Goal: Transaction & Acquisition: Subscribe to service/newsletter

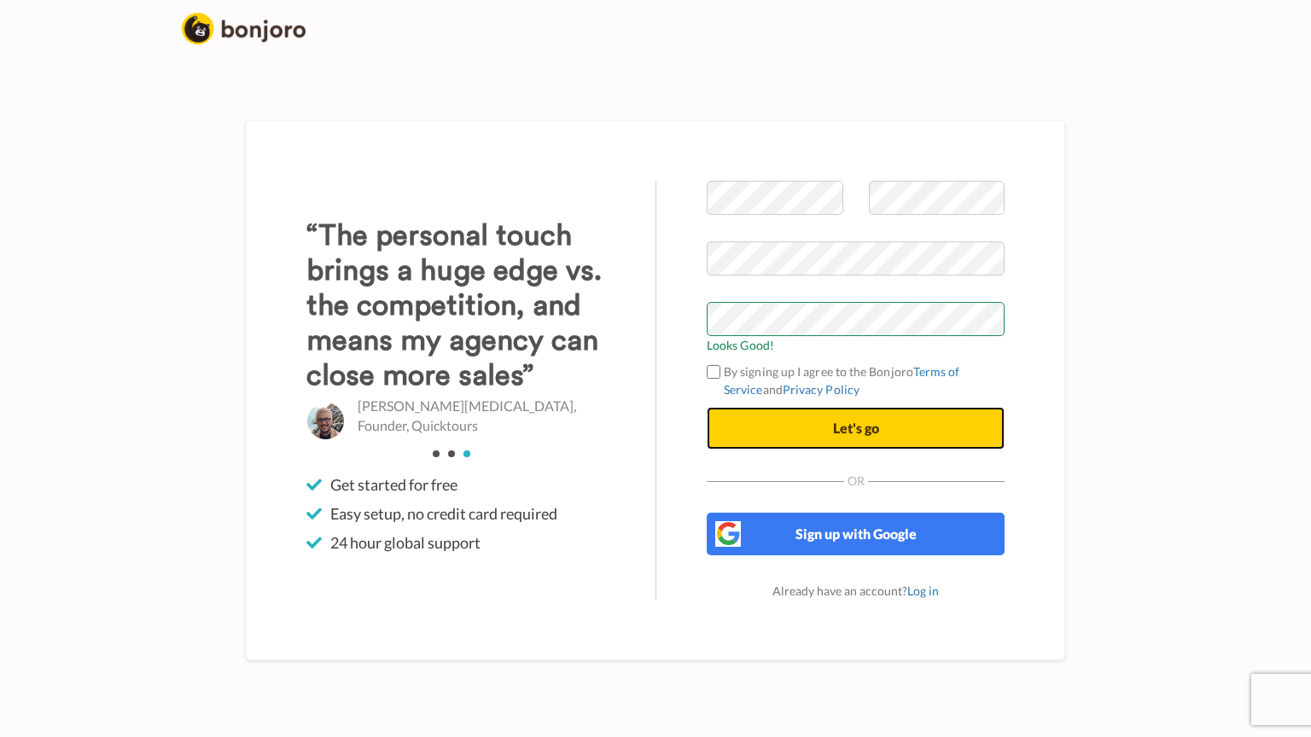
click at [863, 428] on span "Let's go" at bounding box center [856, 428] width 46 height 16
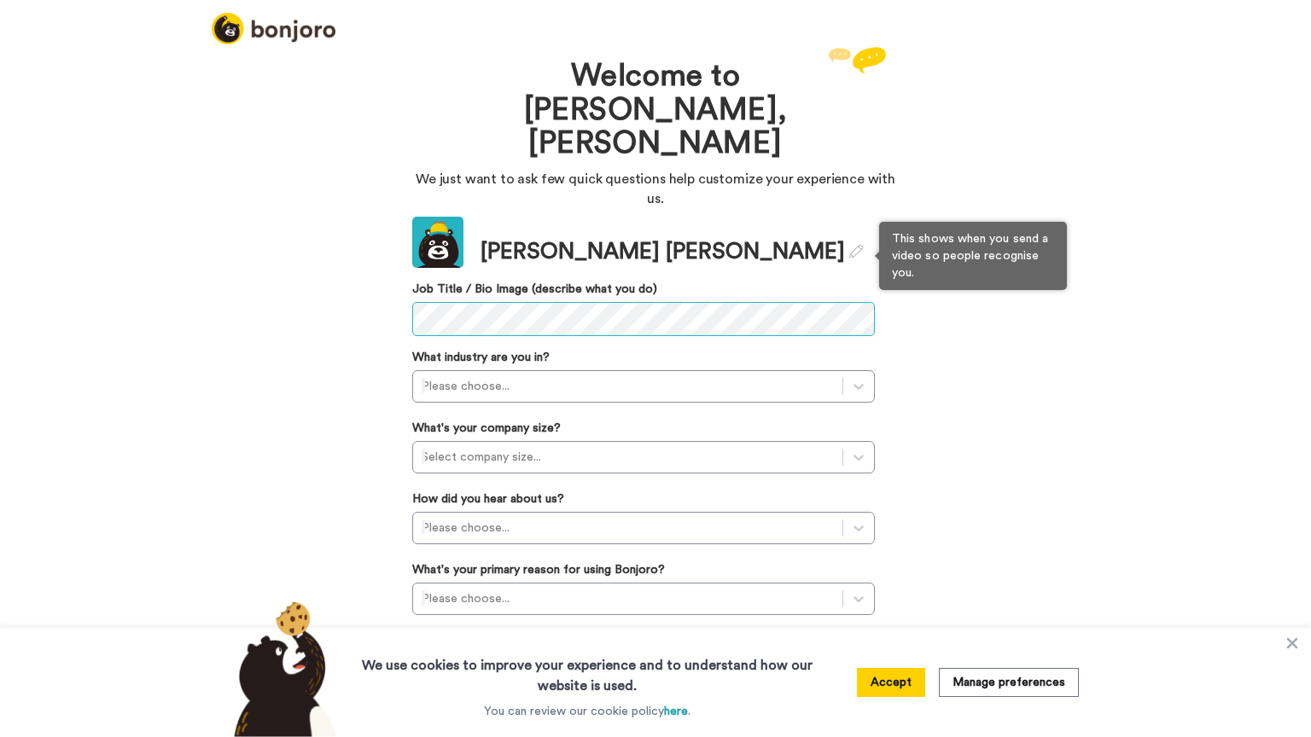
click at [209, 242] on div "Welcome to [PERSON_NAME], [PERSON_NAME] We just want to ask few quick questions…" at bounding box center [655, 390] width 1311 height 695
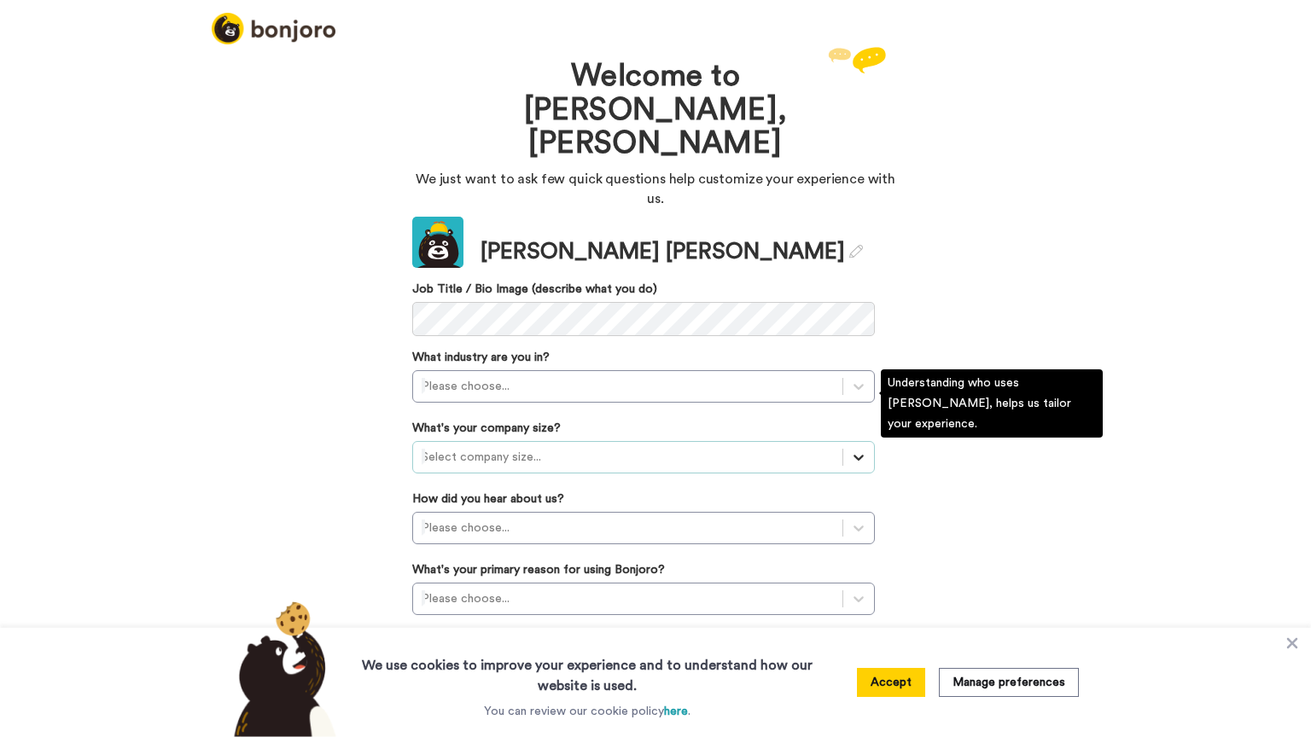
click at [860, 449] on icon at bounding box center [858, 457] width 17 height 17
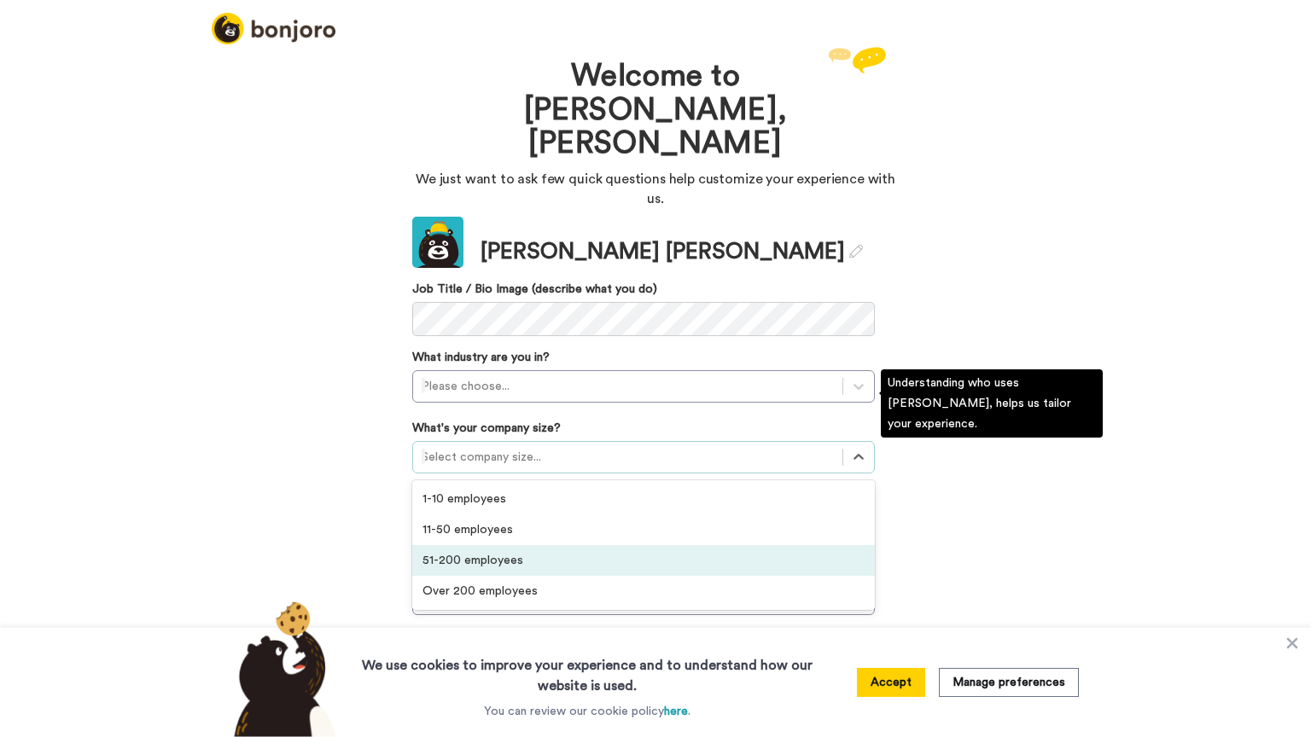
click at [485, 545] on div "51-200 employees" at bounding box center [643, 560] width 463 height 31
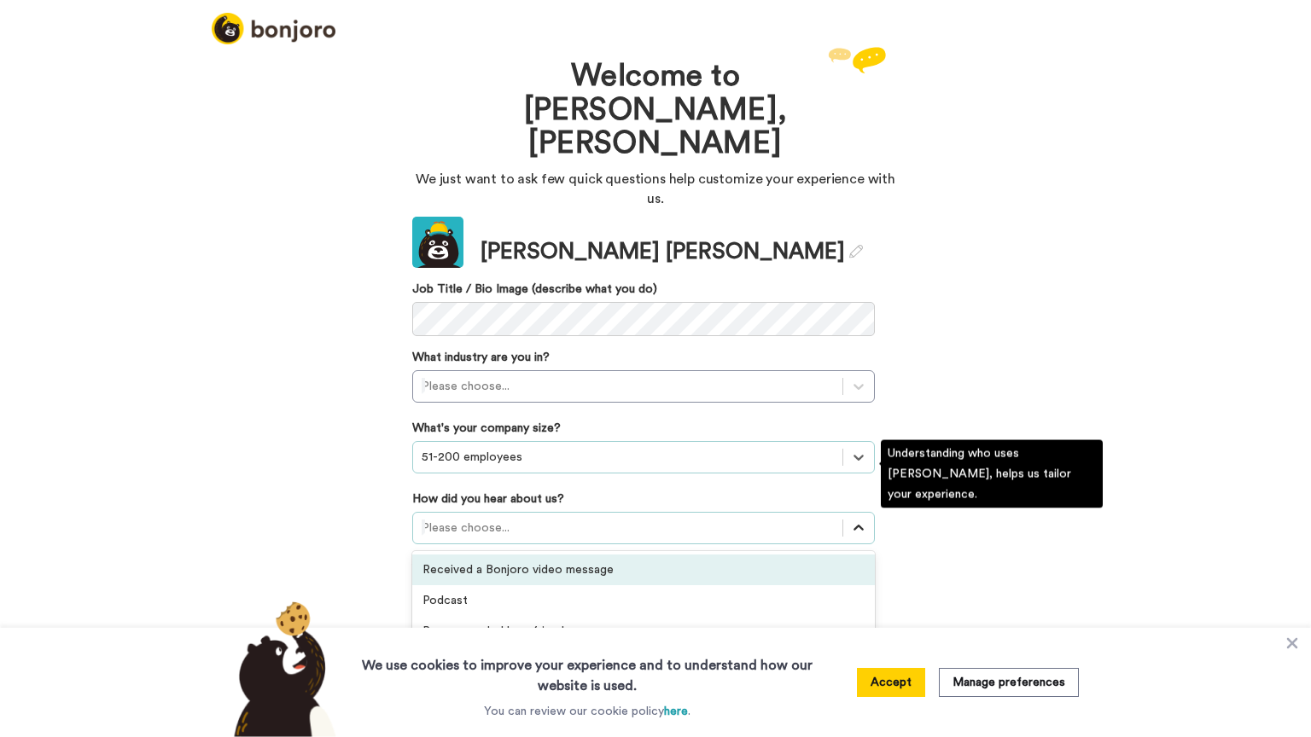
click at [858, 520] on icon at bounding box center [858, 528] width 17 height 17
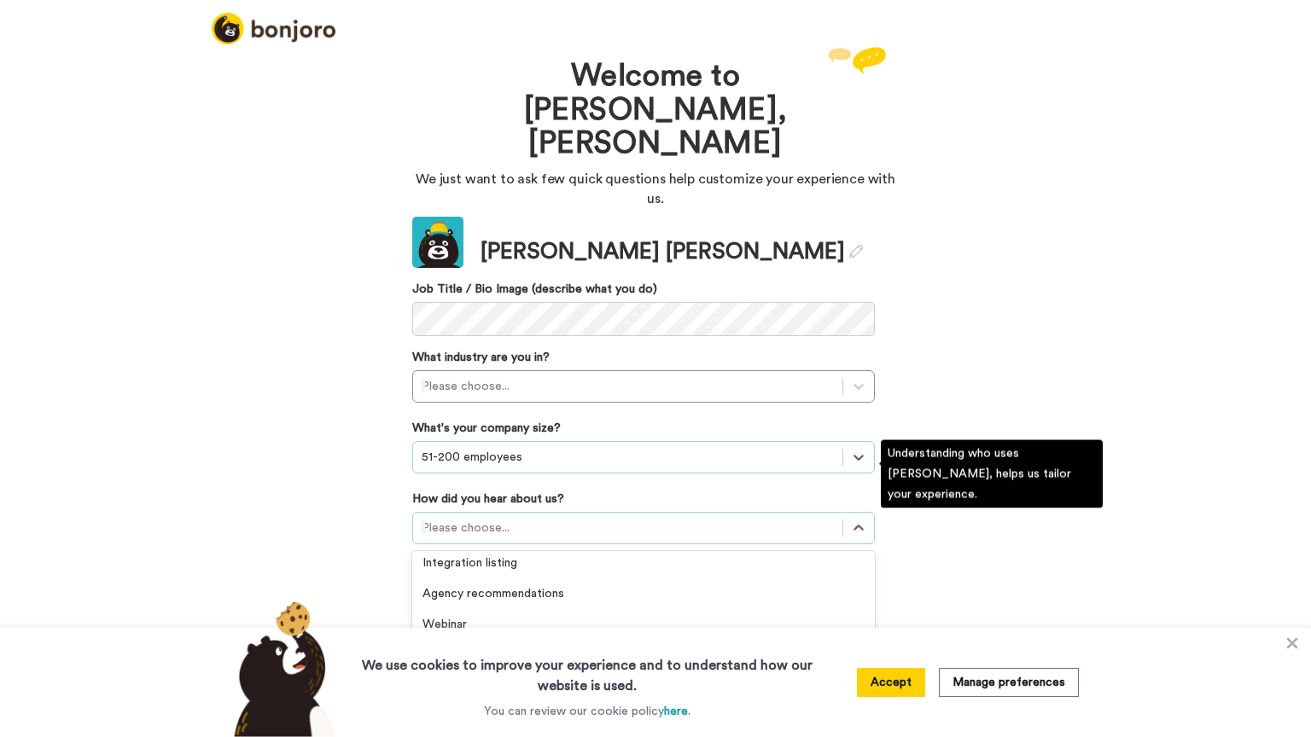
scroll to position [259, 0]
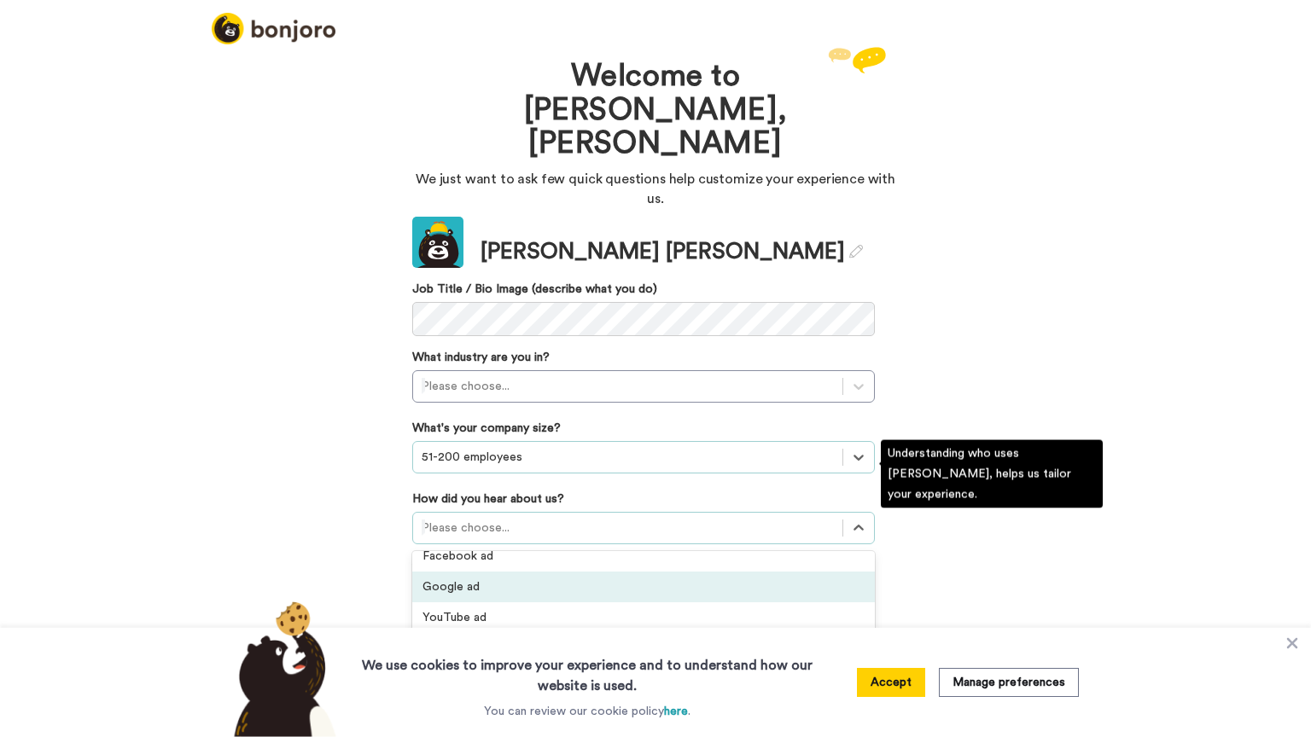
click at [462, 572] on div "Google ad" at bounding box center [643, 587] width 463 height 31
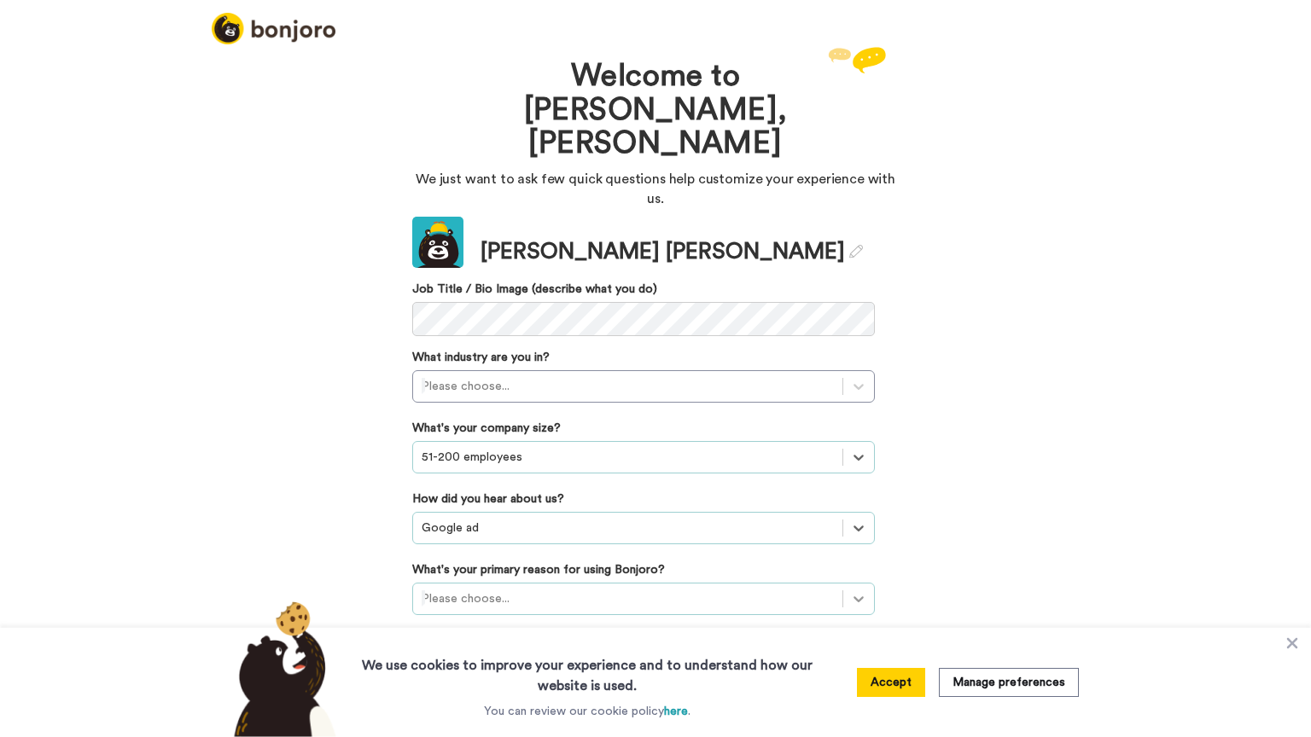
click at [855, 591] on icon at bounding box center [858, 599] width 17 height 17
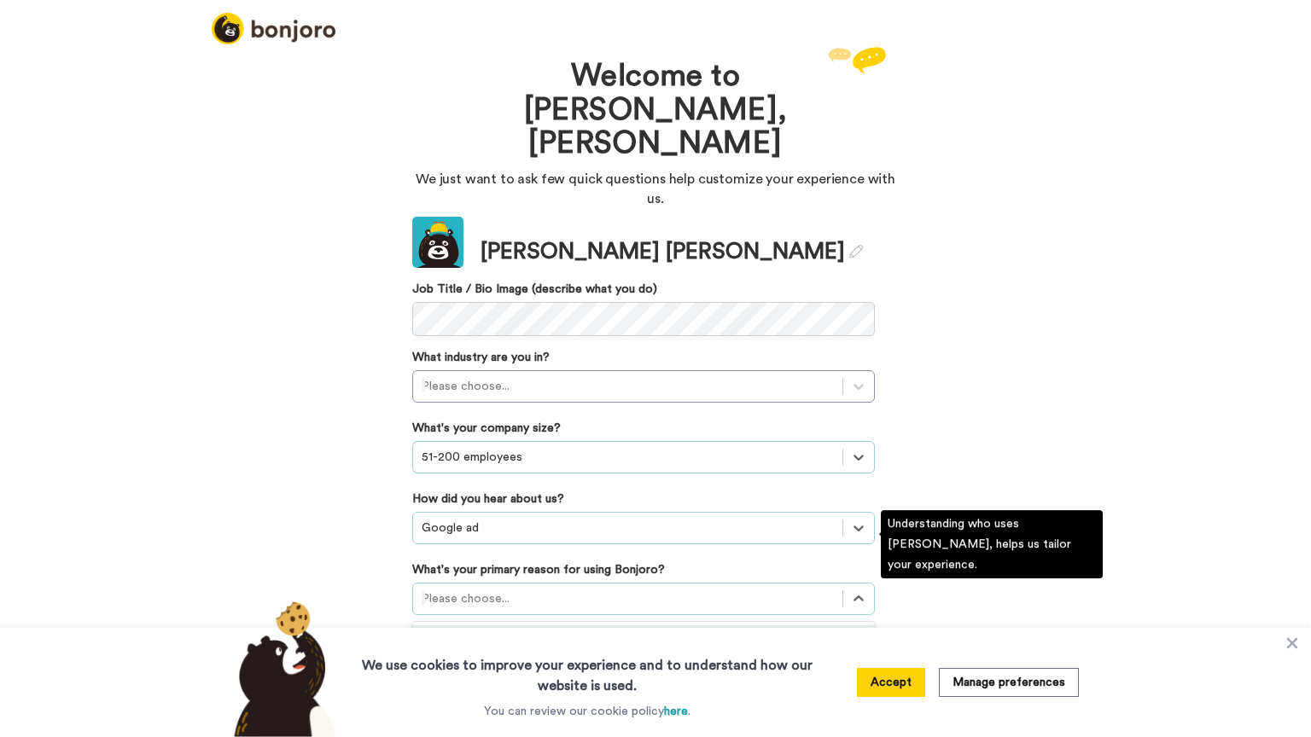
scroll to position [71, 0]
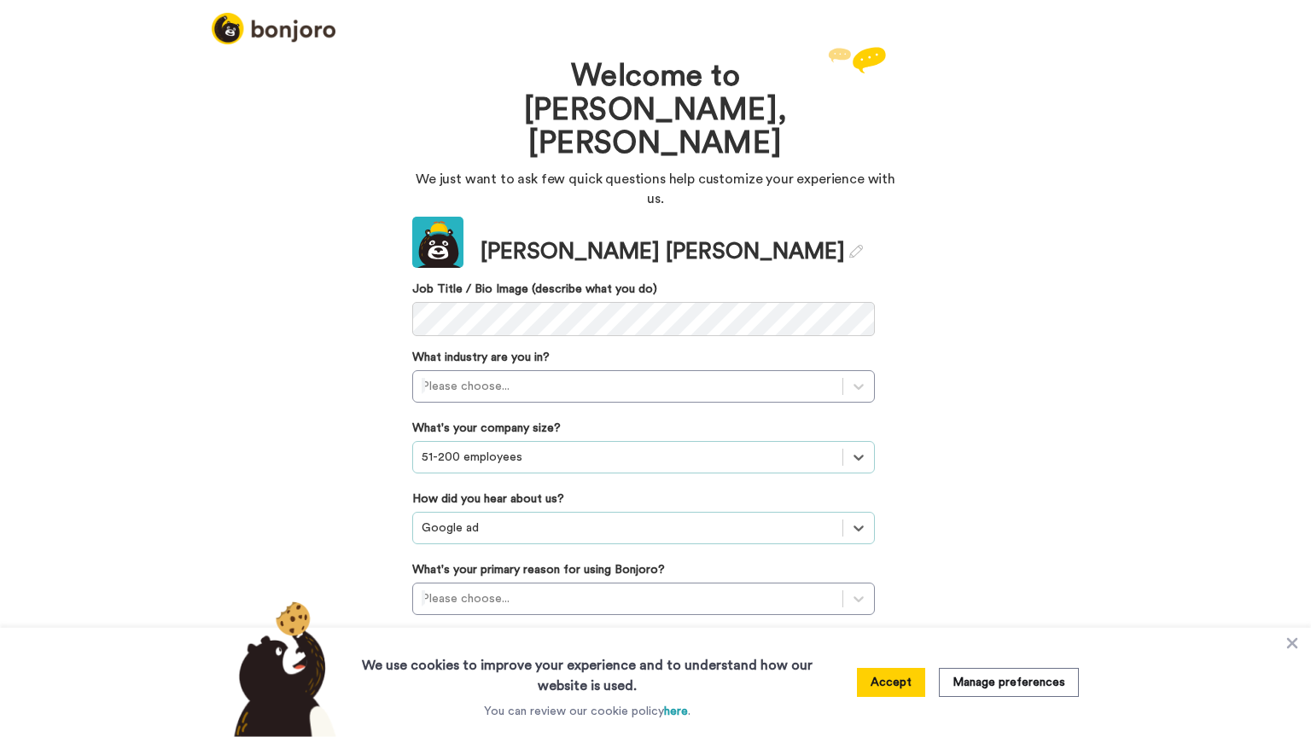
click at [883, 690] on button "Accept" at bounding box center [891, 682] width 68 height 29
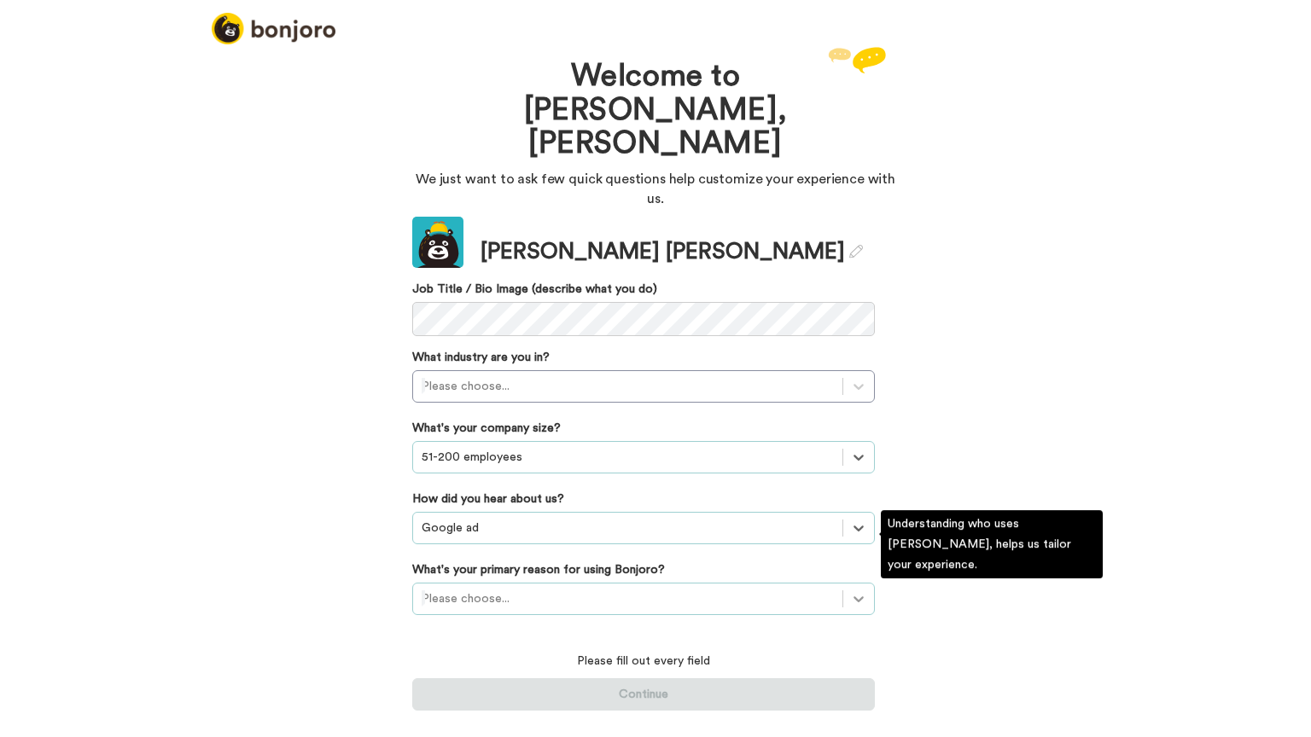
scroll to position [0, 0]
click at [860, 591] on icon at bounding box center [858, 599] width 17 height 17
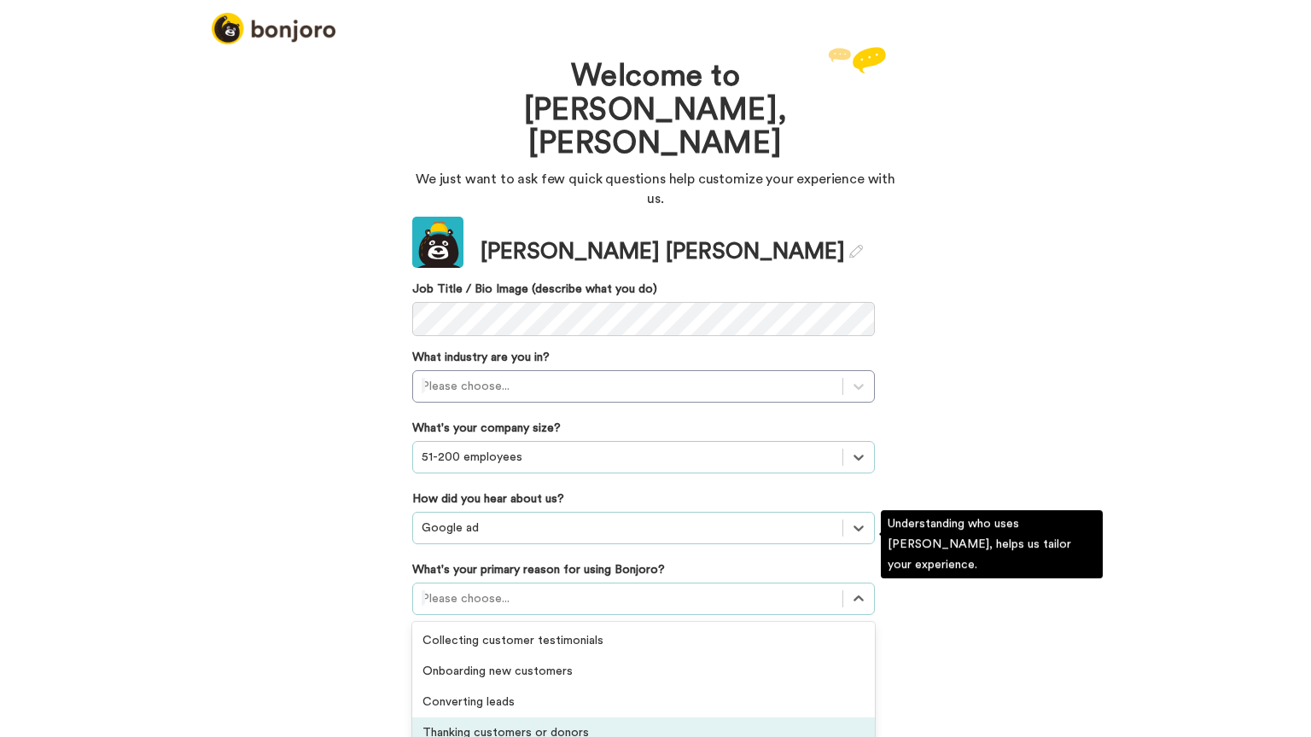
scroll to position [71, 0]
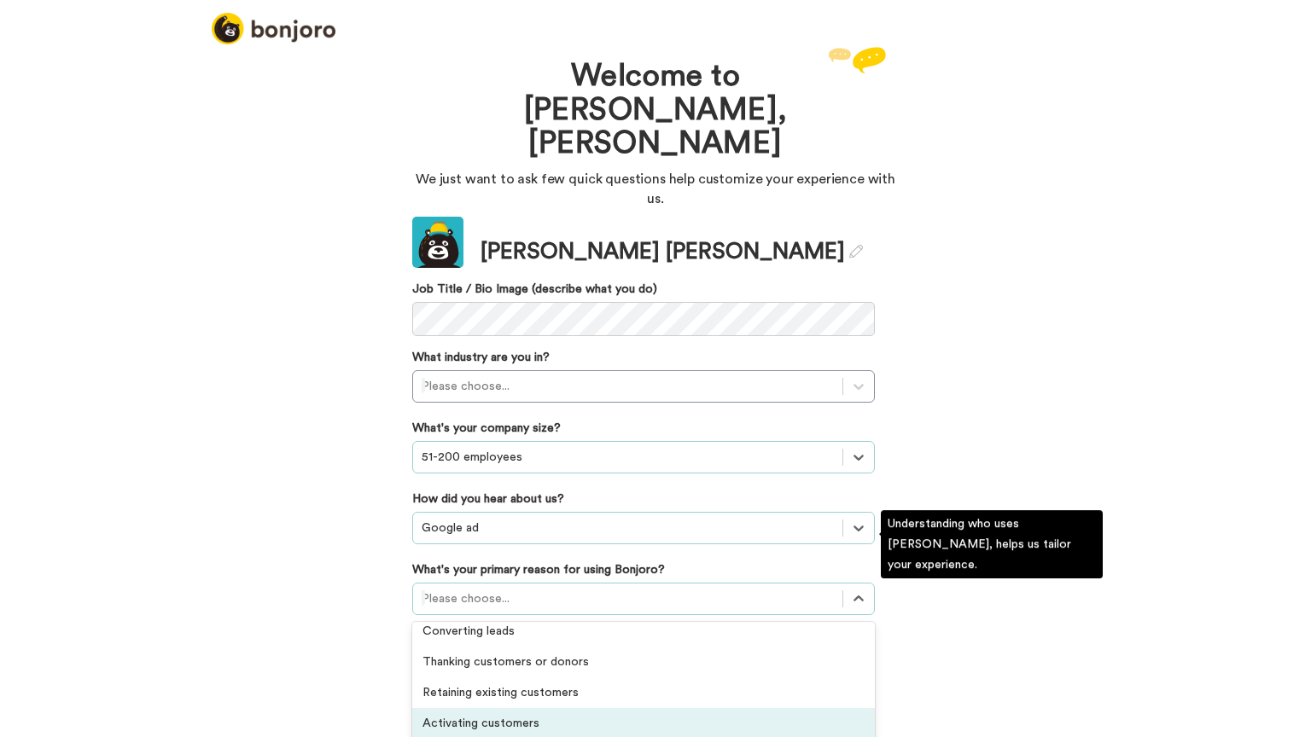
click at [510, 708] on div "Activating customers" at bounding box center [643, 723] width 463 height 31
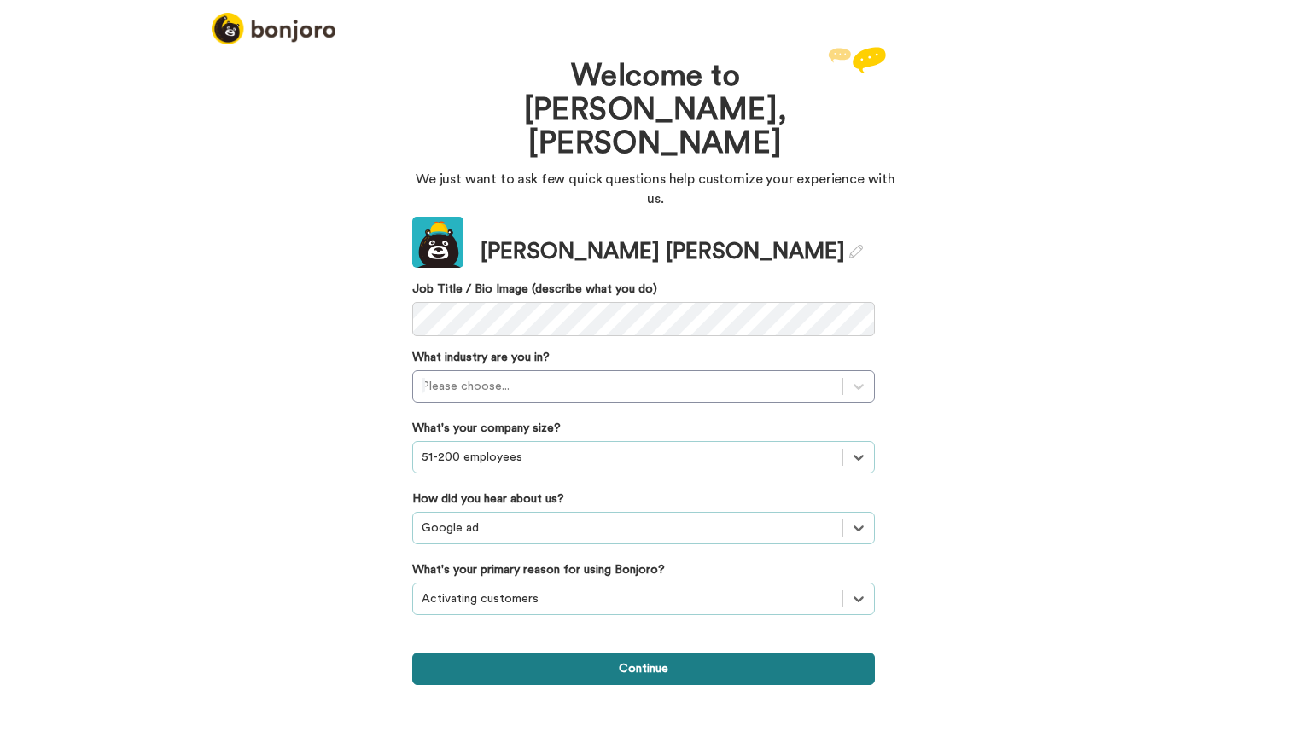
click at [634, 653] on button "Continue" at bounding box center [643, 669] width 463 height 32
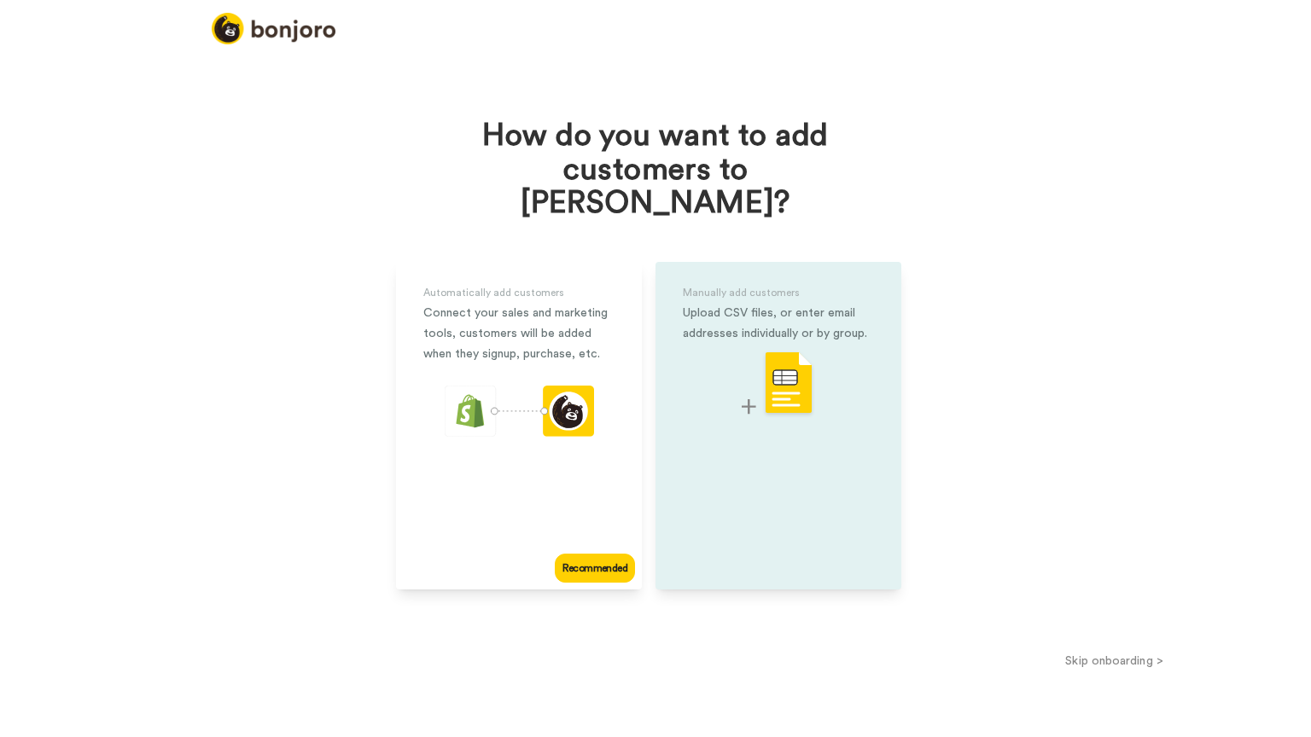
click at [818, 482] on div "Manually add customers Upload CSV files, or enter email addresses individually …" at bounding box center [779, 426] width 246 height 328
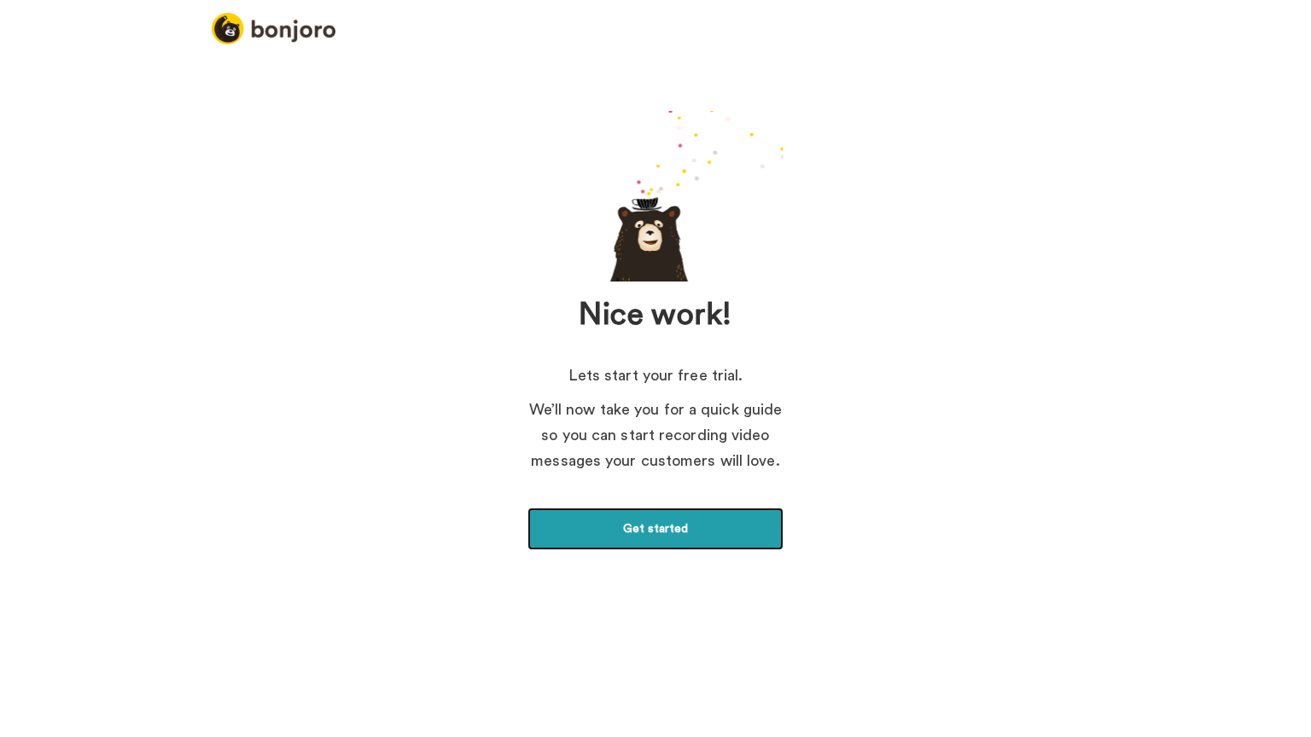
click at [644, 533] on link "Get started" at bounding box center [656, 529] width 256 height 43
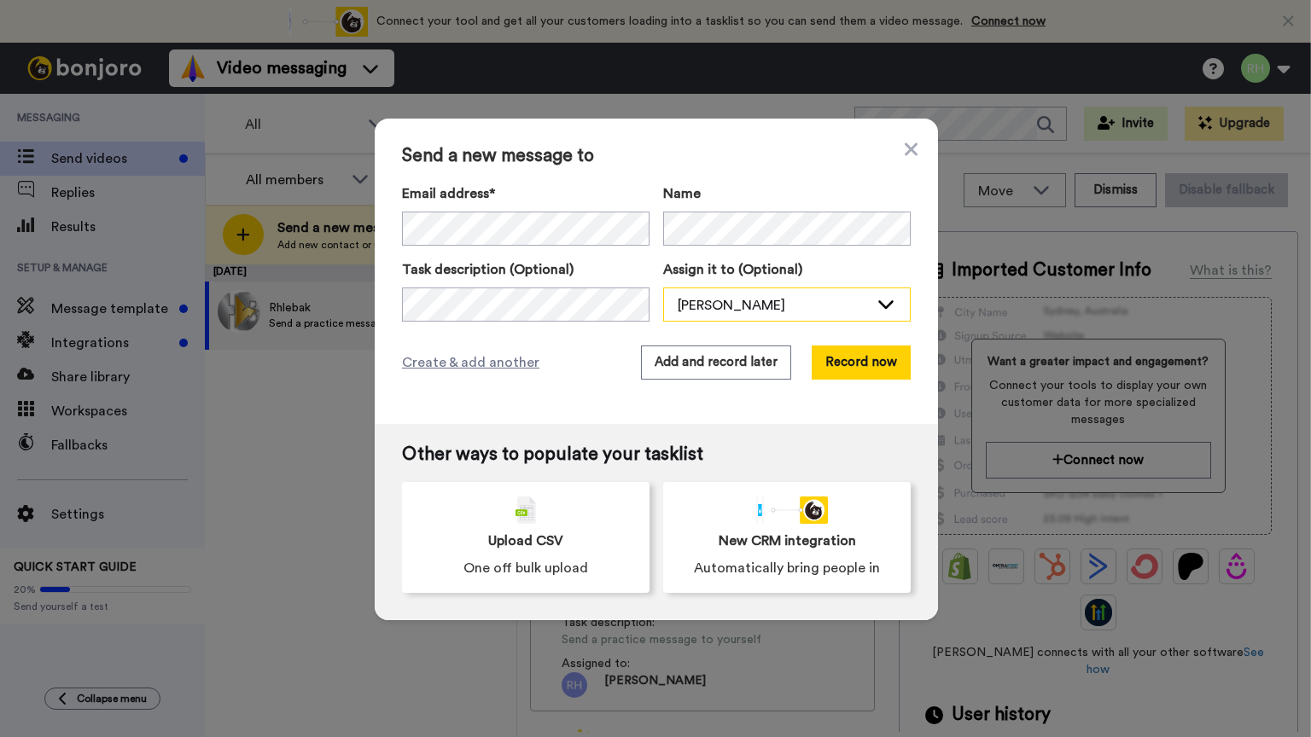
click at [876, 306] on icon at bounding box center [886, 303] width 20 height 17
click at [713, 341] on span "Randy Hlebak" at bounding box center [724, 342] width 122 height 17
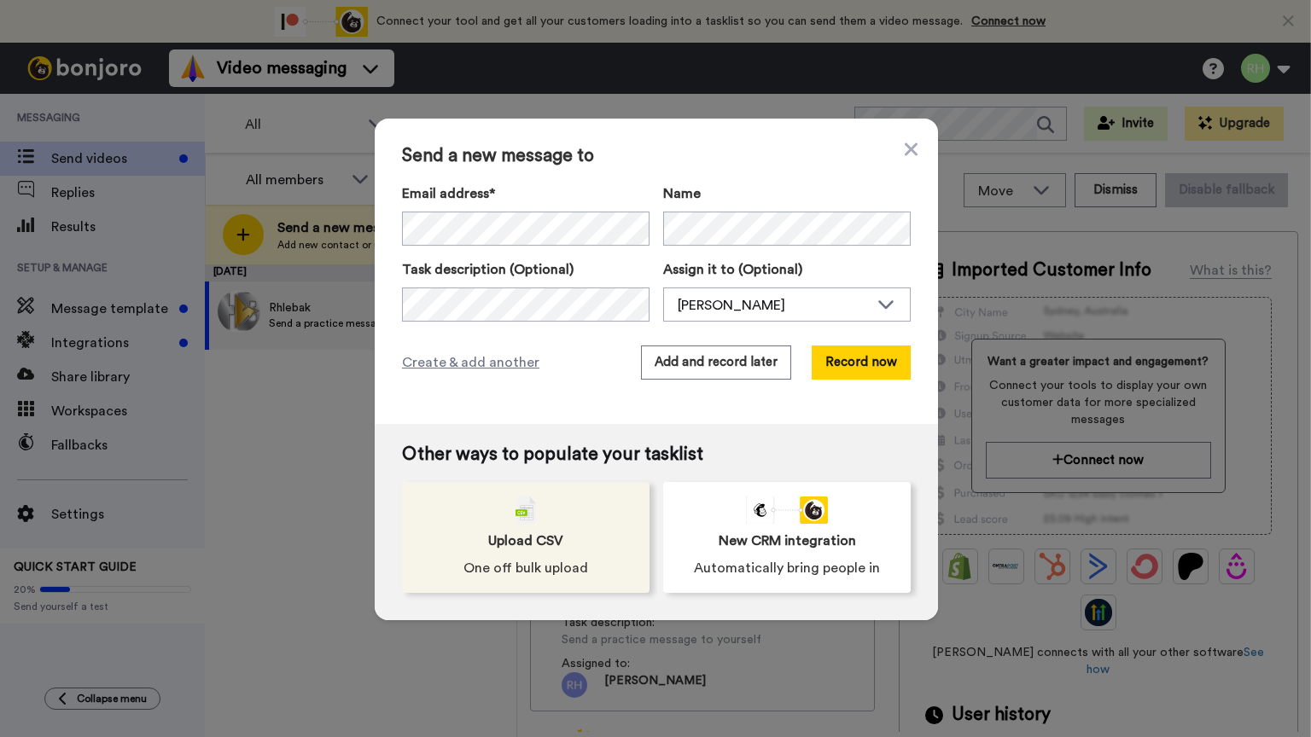
click at [542, 536] on span "Upload CSV" at bounding box center [525, 541] width 75 height 20
click at [512, 539] on span "Upload CSV" at bounding box center [525, 541] width 75 height 20
click at [525, 519] on img at bounding box center [526, 510] width 20 height 27
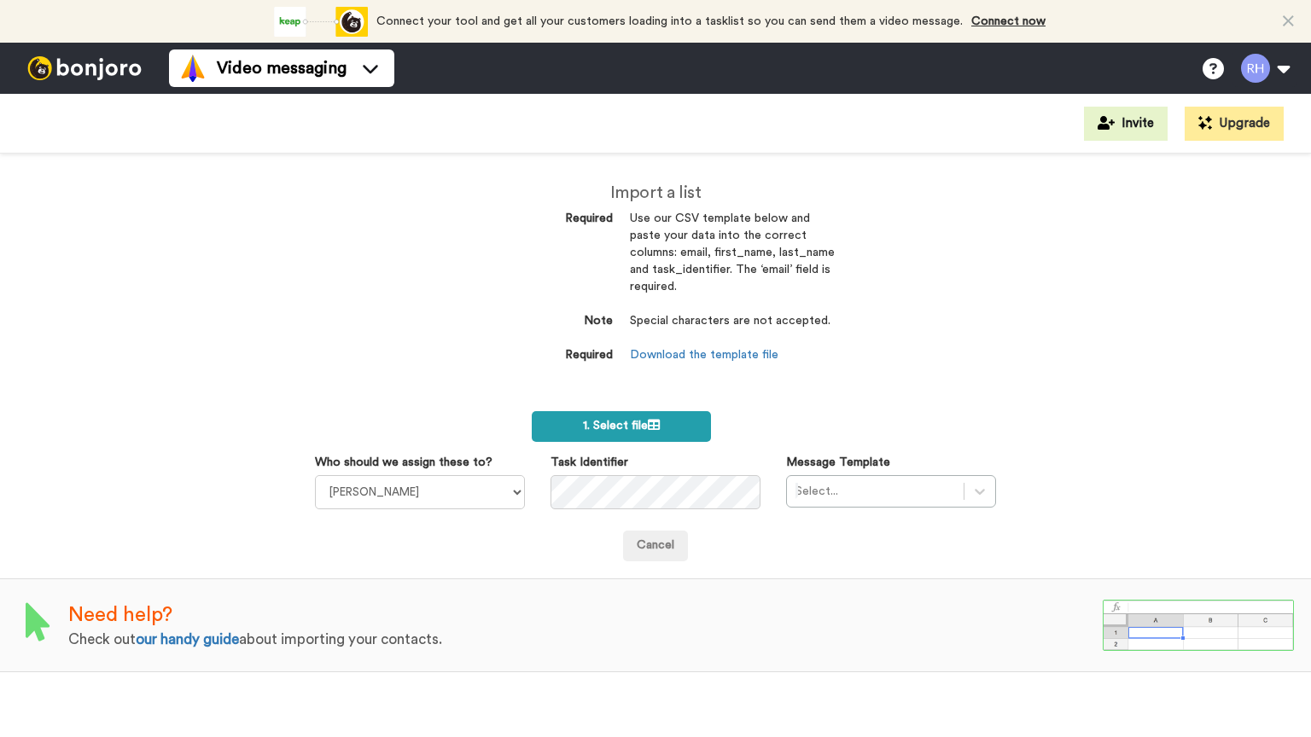
click at [600, 419] on label "1. Select file" at bounding box center [621, 426] width 178 height 31
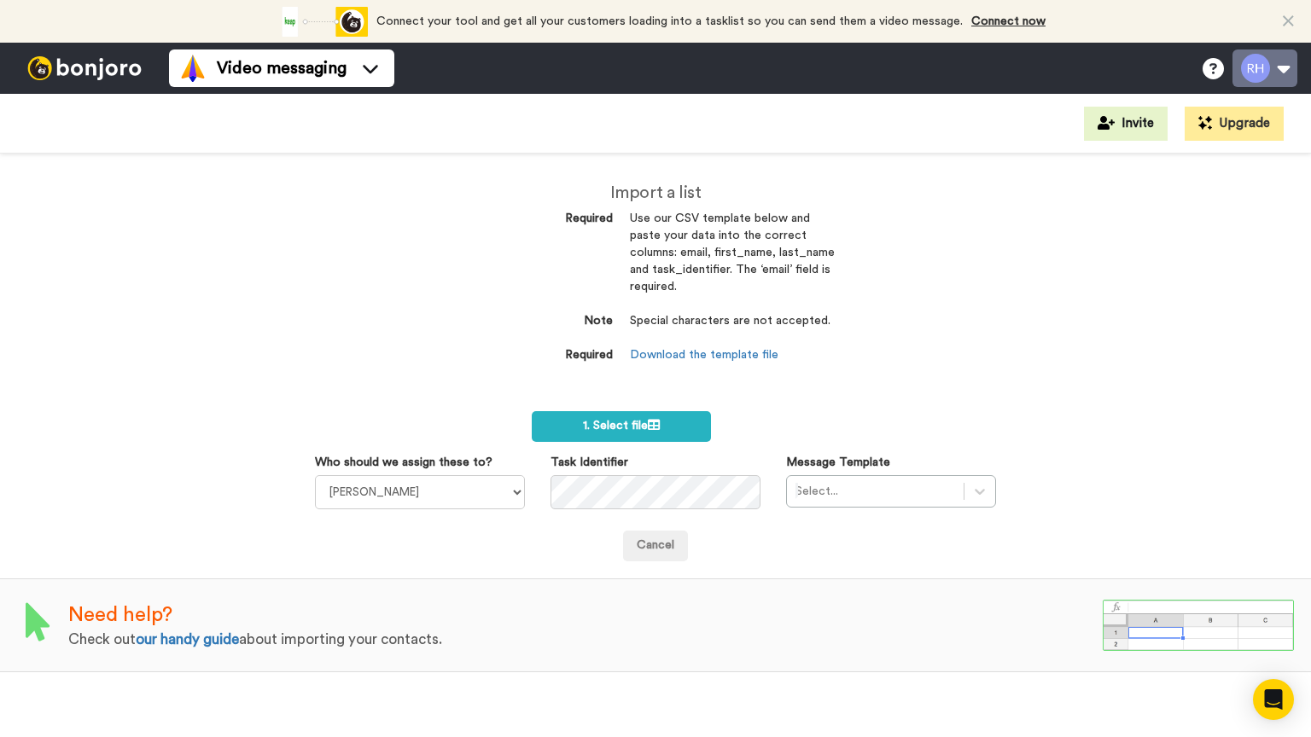
click at [1291, 17] on icon at bounding box center [1288, 21] width 11 height 17
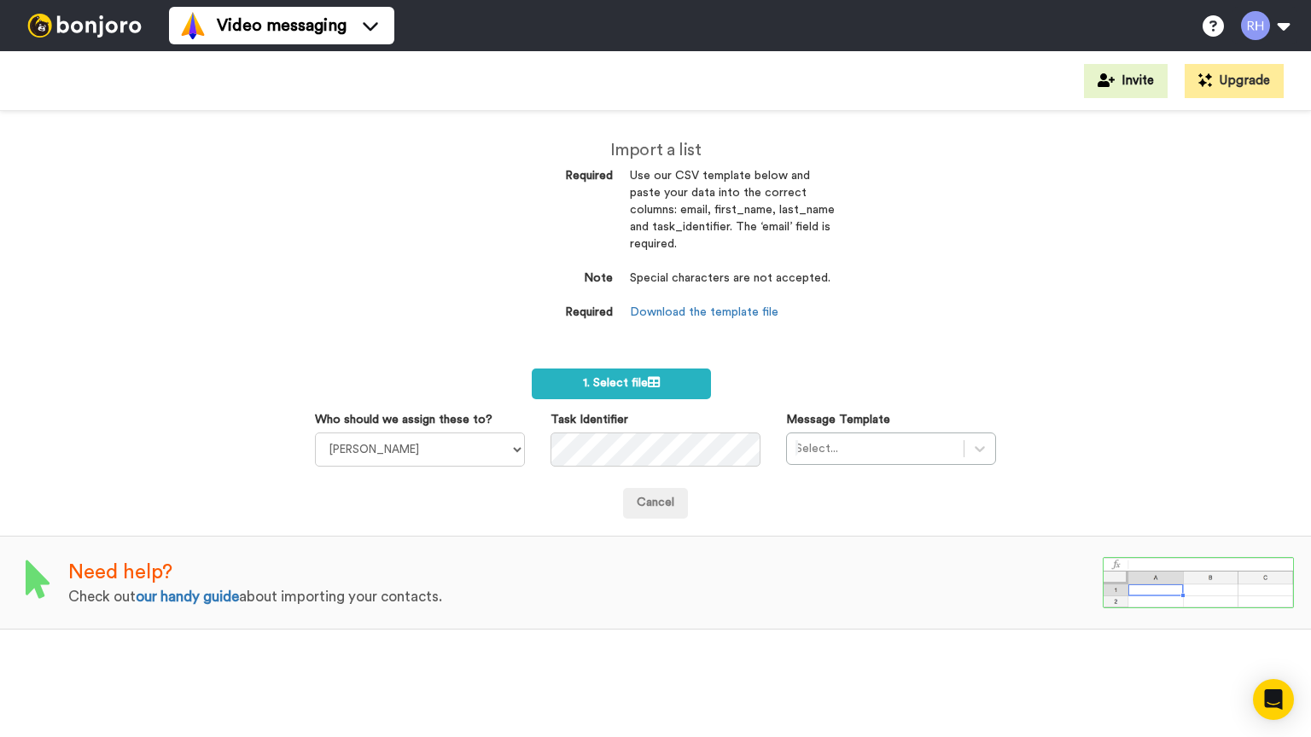
drag, startPoint x: 452, startPoint y: 229, endPoint x: 457, endPoint y: 236, distance: 9.2
click at [452, 231] on div "Import a list Required Use our CSV template below and paste your data into the …" at bounding box center [655, 424] width 1311 height 627
click at [1222, 192] on div "Import a list Required Use our CSV template below and paste your data into the …" at bounding box center [655, 424] width 1311 height 627
click at [1281, 24] on button at bounding box center [1265, 26] width 65 height 38
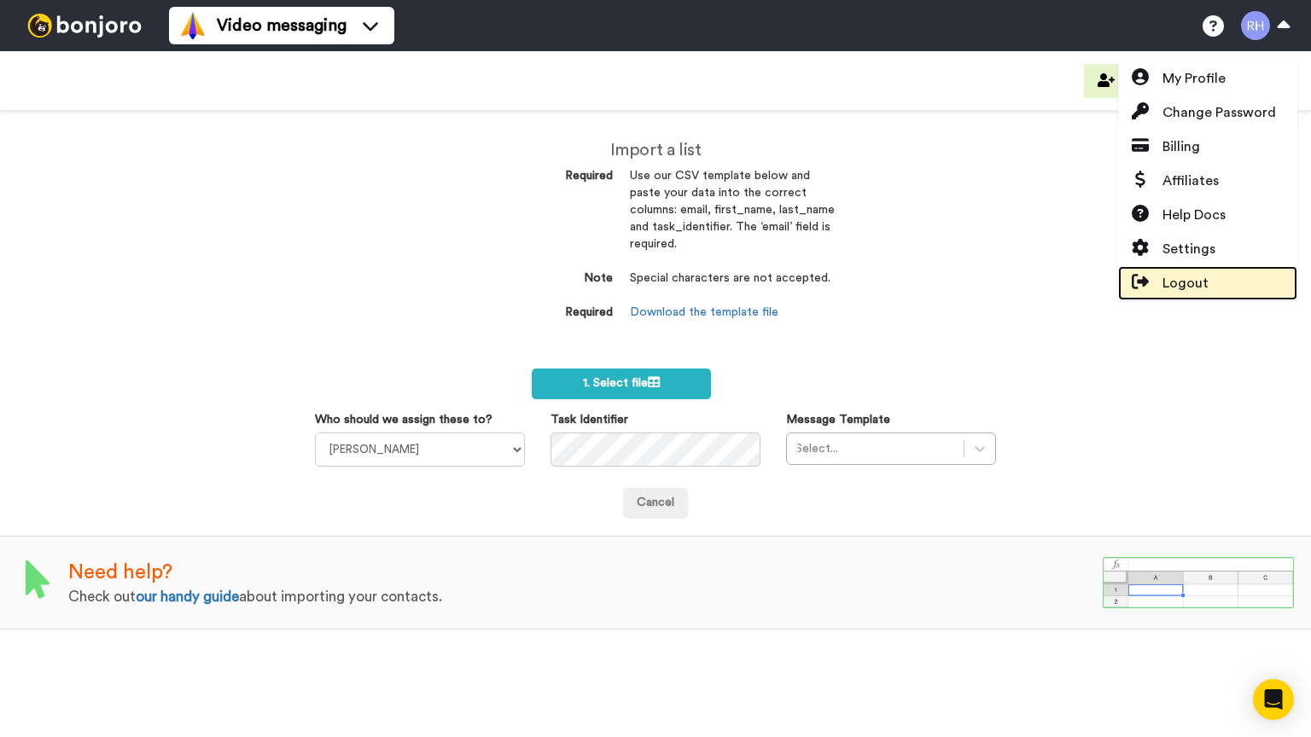
click at [1192, 279] on span "Logout" at bounding box center [1186, 283] width 46 height 20
